Goal: Check status: Check status

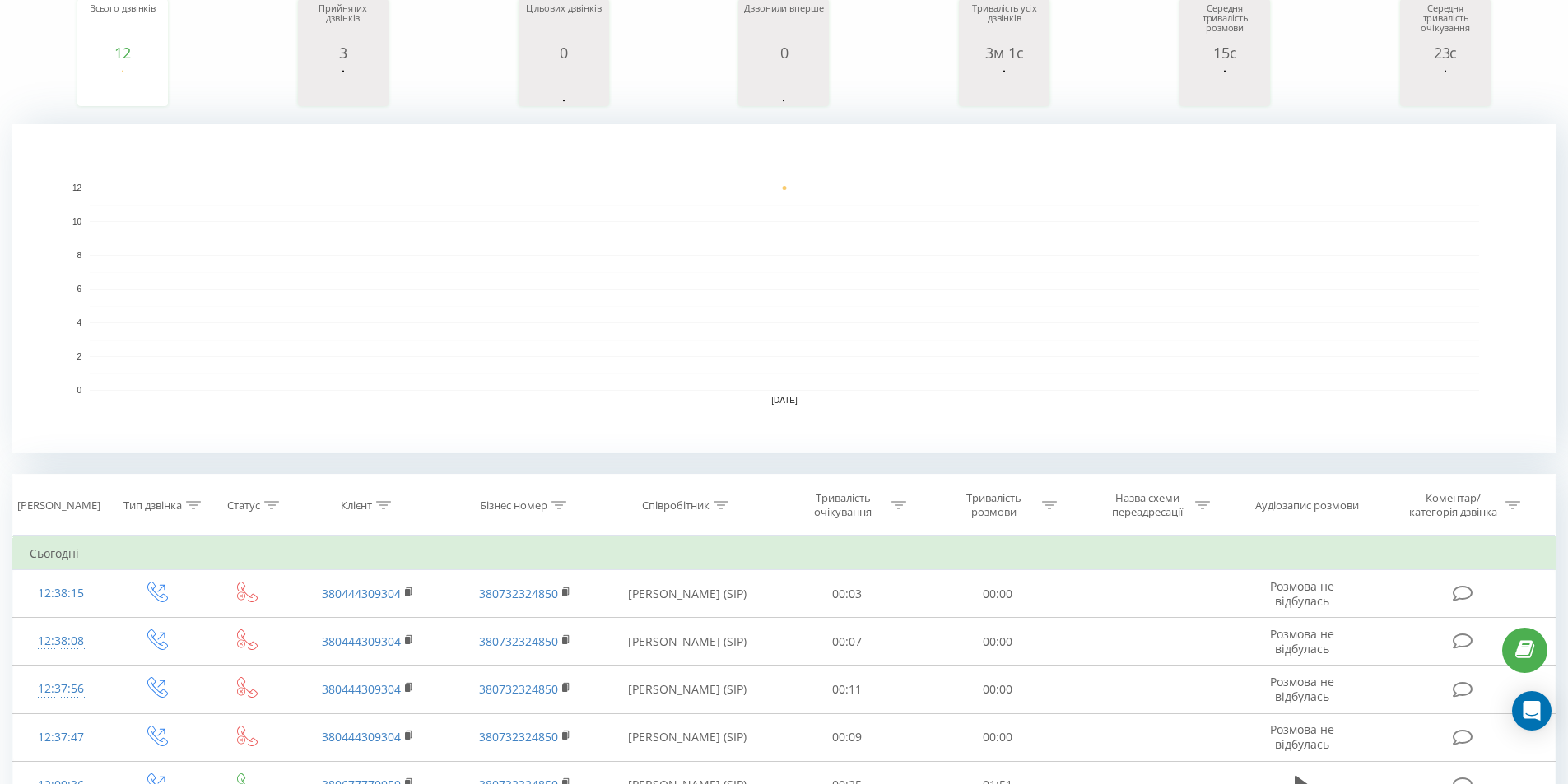
scroll to position [494, 0]
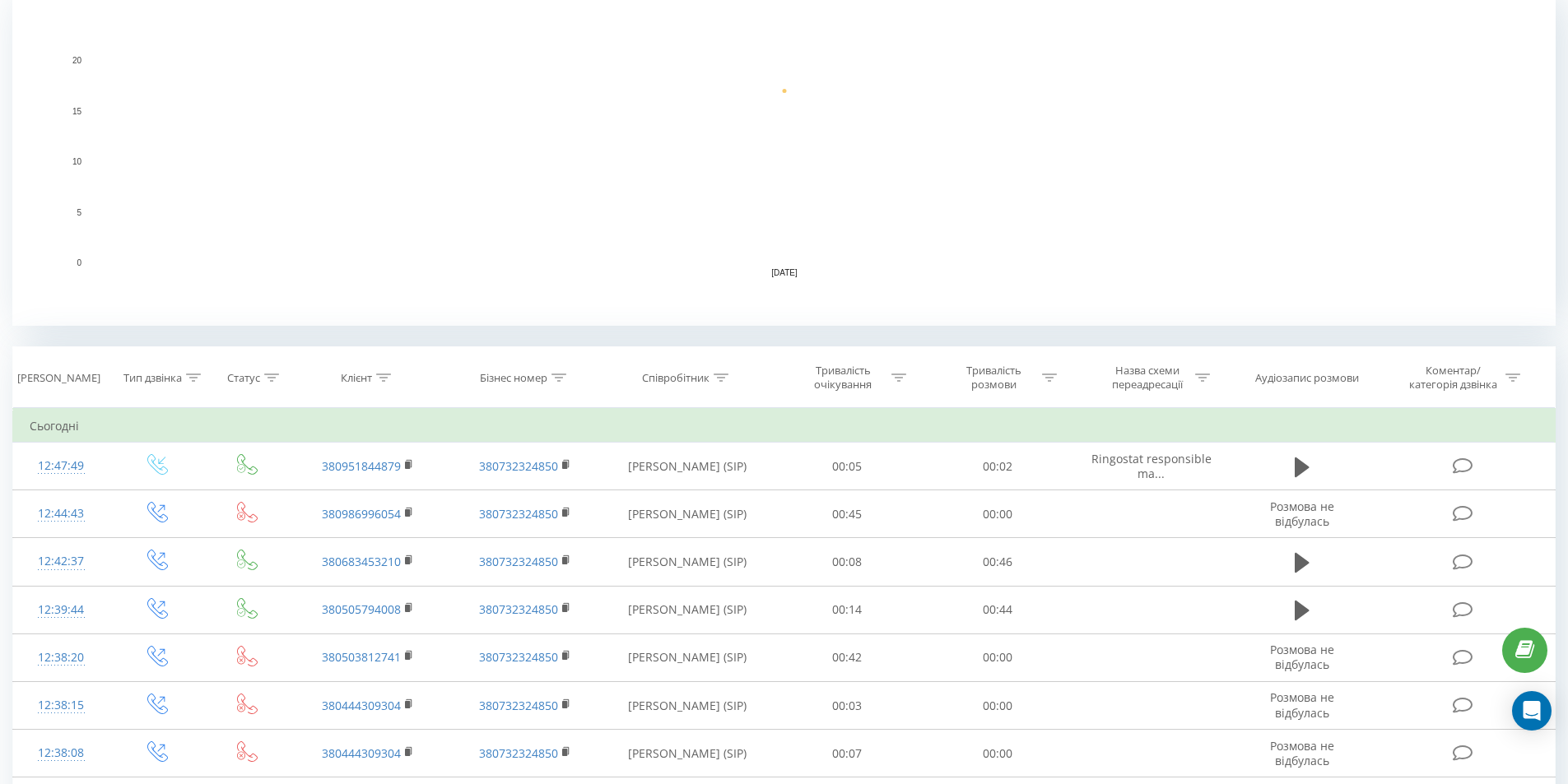
scroll to position [411, 0]
